Goal: Information Seeking & Learning: Compare options

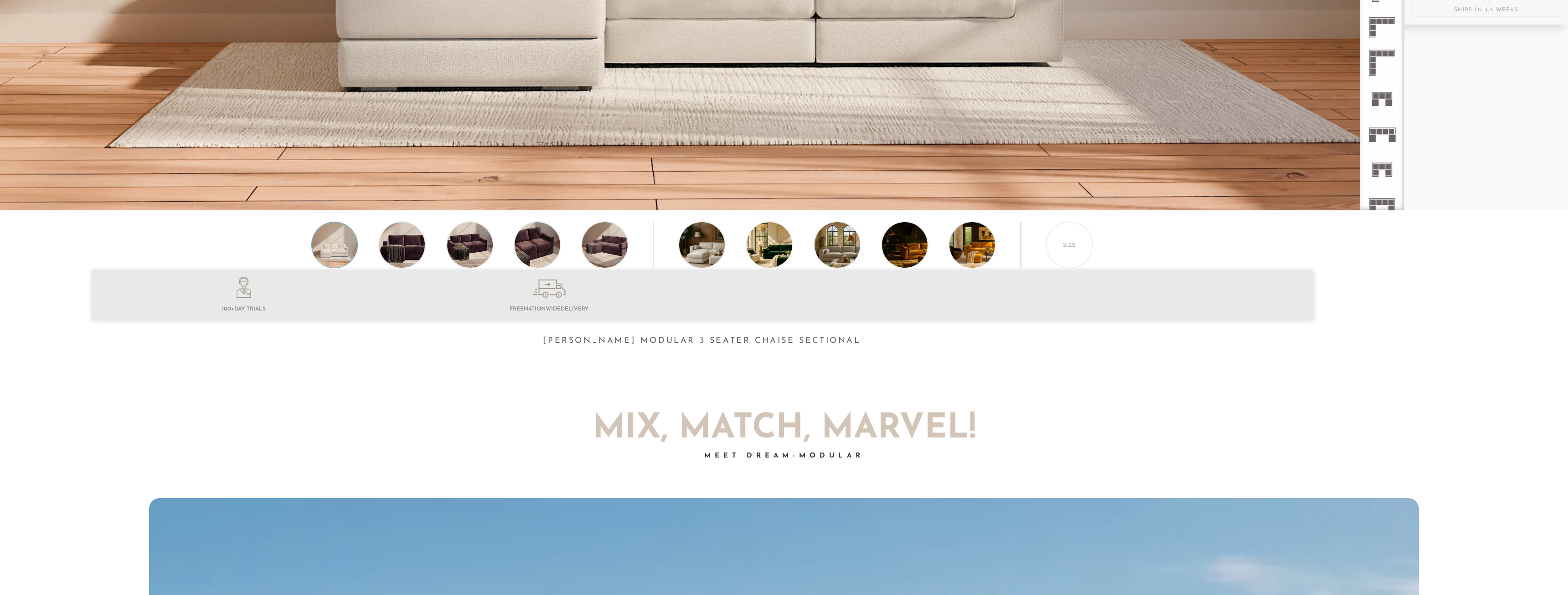
scroll to position [496, 0]
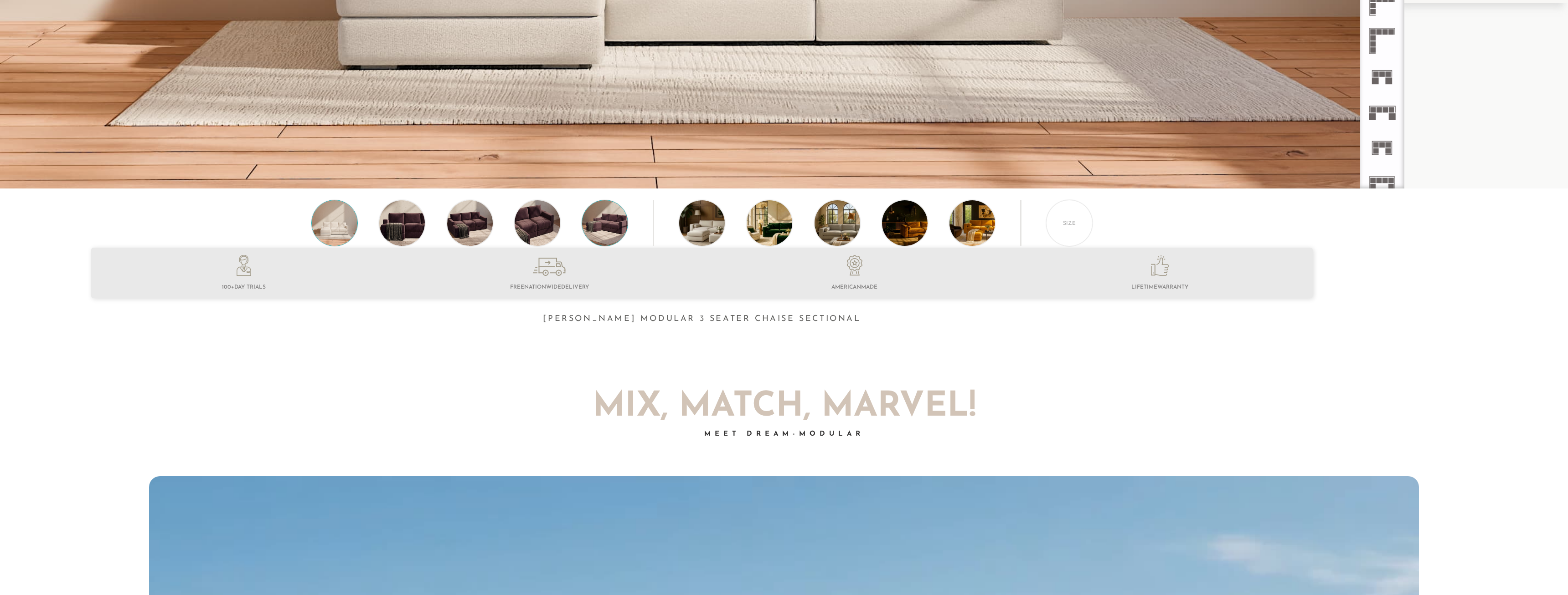
click at [601, 220] on img at bounding box center [605, 223] width 54 height 46
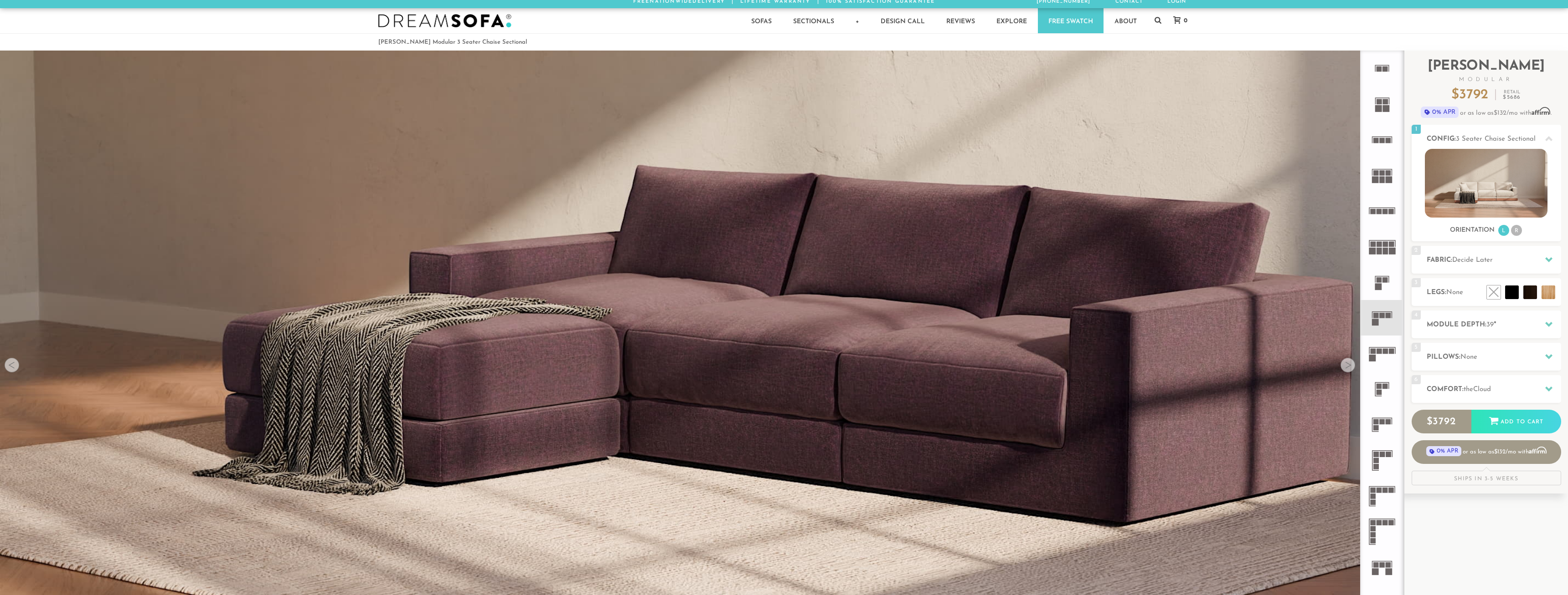
scroll to position [0, 0]
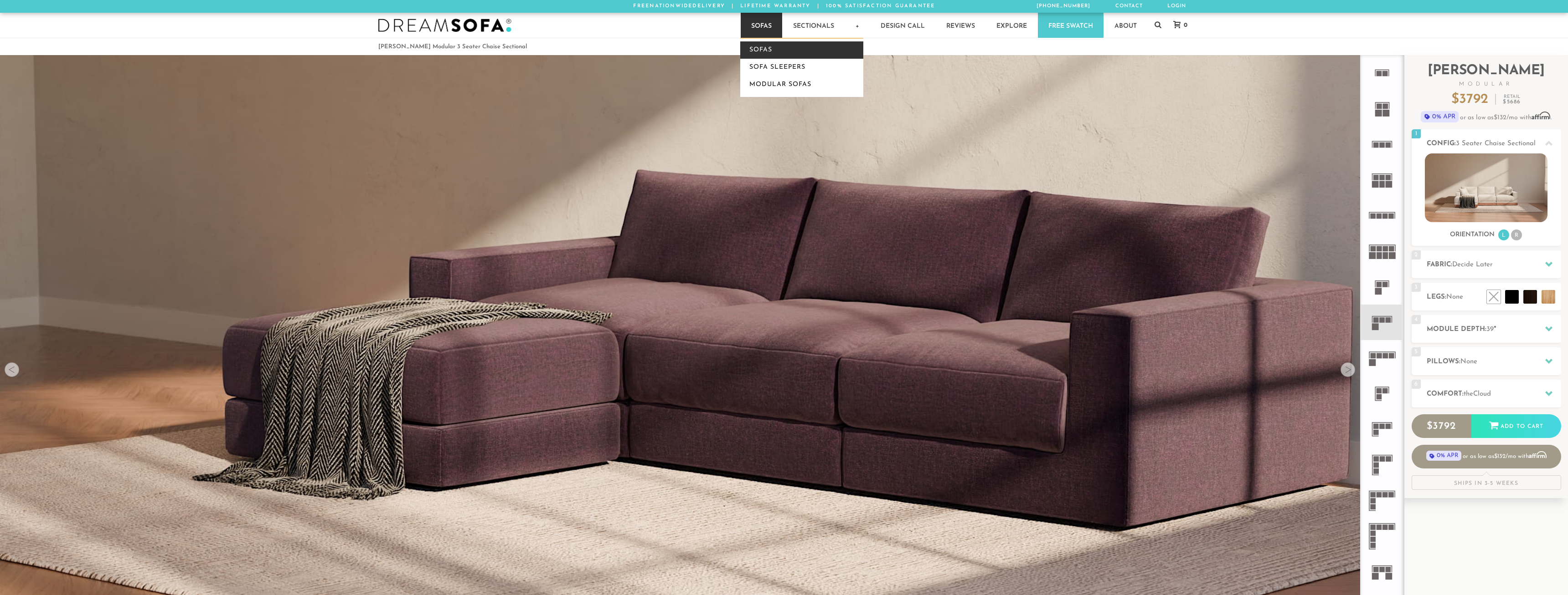
click at [761, 51] on link "Sofas" at bounding box center [801, 50] width 123 height 18
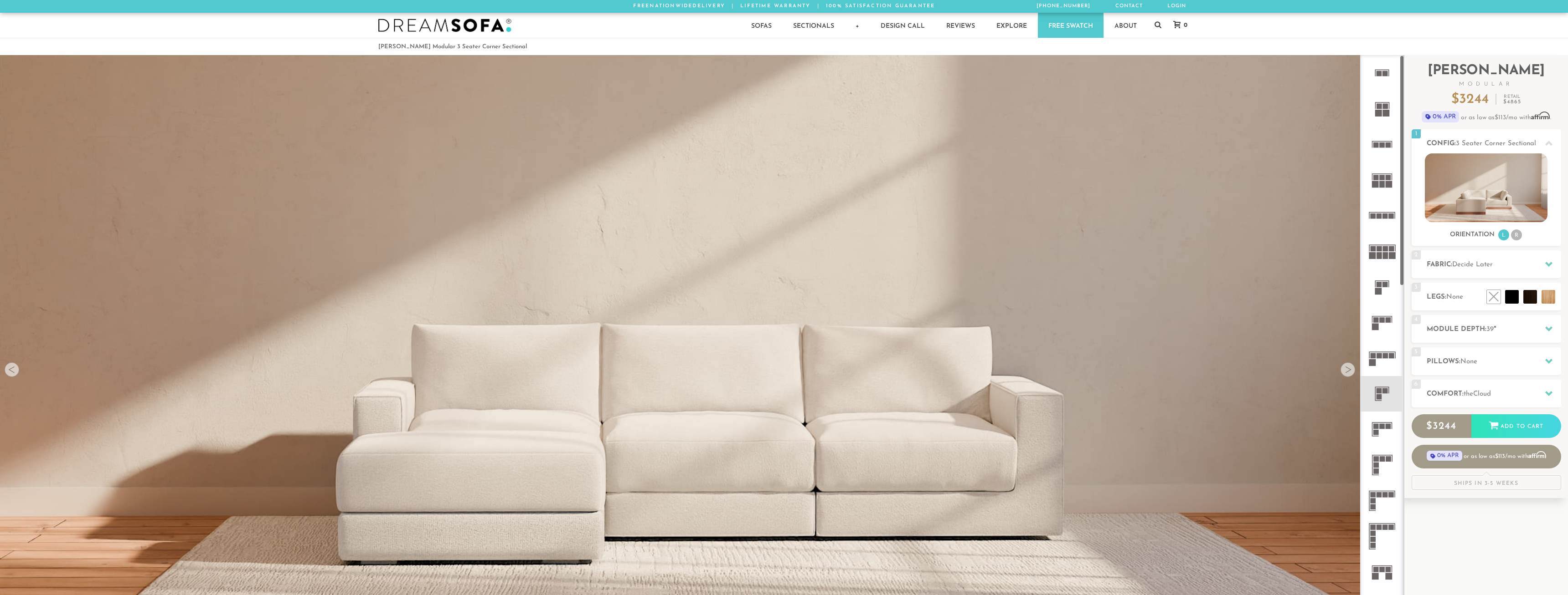
click at [1384, 397] on icon at bounding box center [1382, 394] width 35 height 35
click at [1383, 355] on rect at bounding box center [1385, 356] width 5 height 5
click at [1379, 392] on rect at bounding box center [1379, 390] width 5 height 5
click at [1506, 197] on img at bounding box center [1486, 188] width 123 height 69
click at [756, 24] on link "Sofas" at bounding box center [762, 25] width 41 height 25
